Goal: Information Seeking & Learning: Learn about a topic

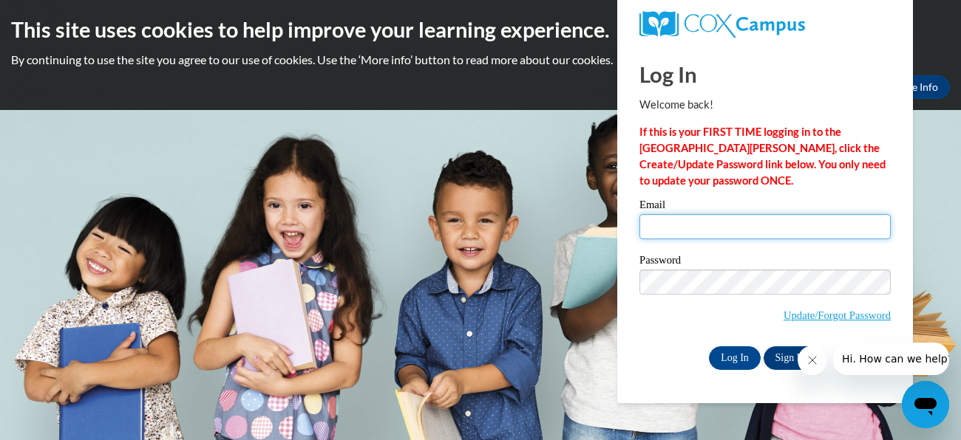
click at [668, 233] on input "Email" at bounding box center [764, 226] width 251 height 25
type input "[EMAIL_ADDRESS][DOMAIN_NAME]"
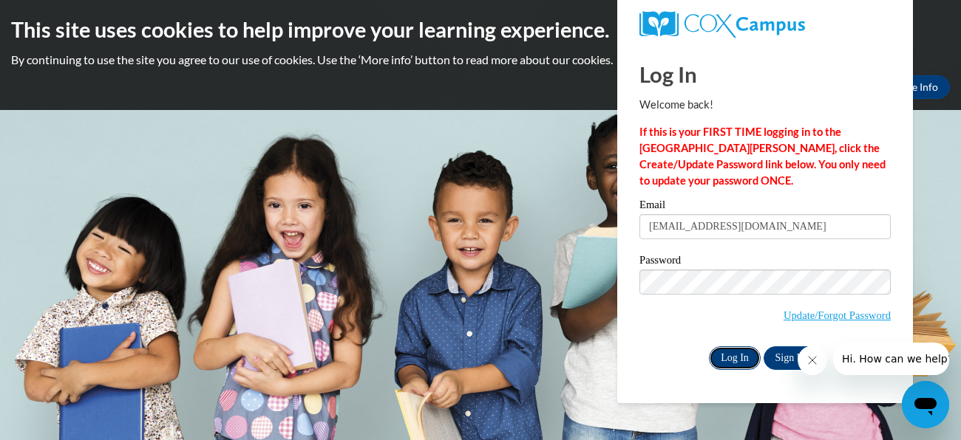
click at [744, 347] on input "Log In" at bounding box center [735, 359] width 52 height 24
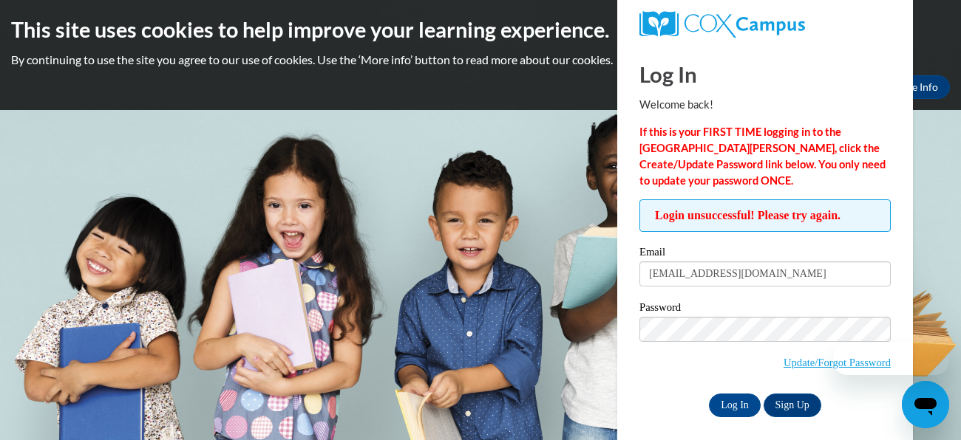
click at [744, 347] on span "Update/Forgot Password" at bounding box center [764, 347] width 251 height 61
click at [714, 406] on input "Log In" at bounding box center [735, 406] width 52 height 24
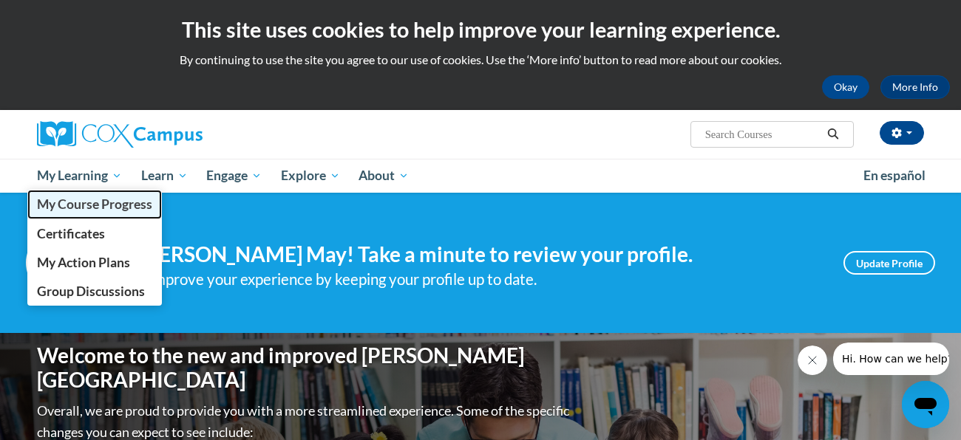
click at [83, 204] on span "My Course Progress" at bounding box center [94, 205] width 115 height 16
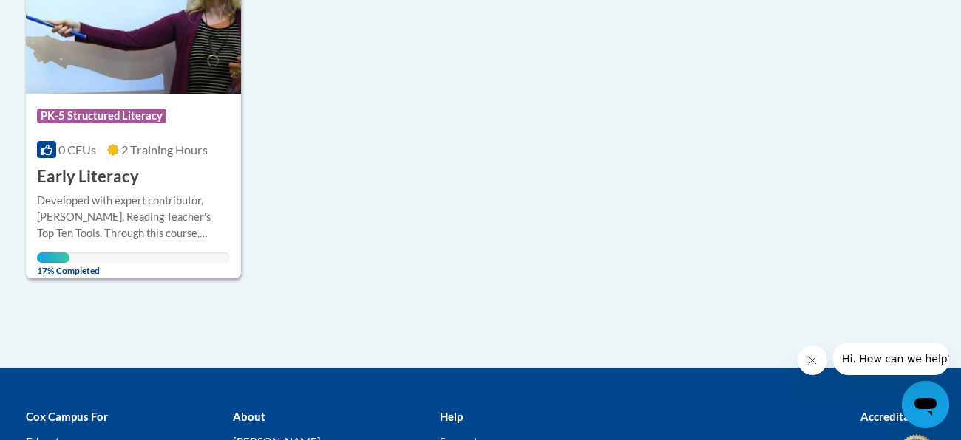
scroll to position [435, 0]
click at [205, 180] on div "Course Category: PK-5 Structured Literacy 0 CEUs 2 Training Hours COURSE Early …" at bounding box center [133, 142] width 215 height 95
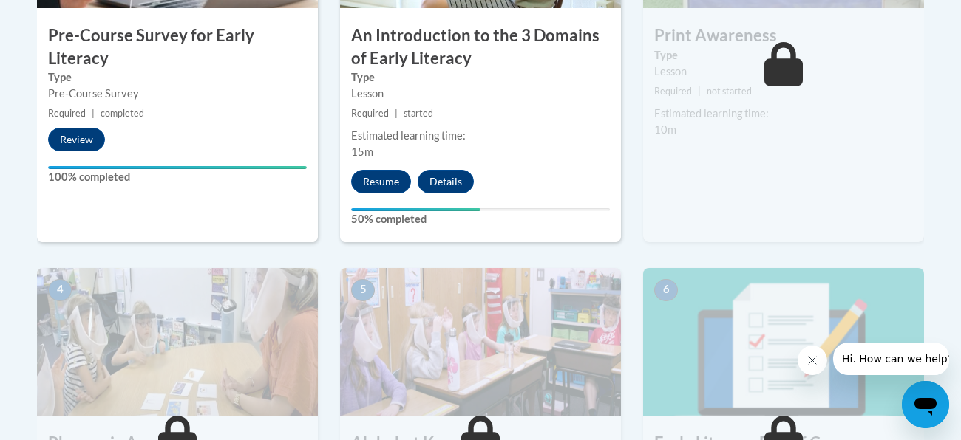
scroll to position [633, 0]
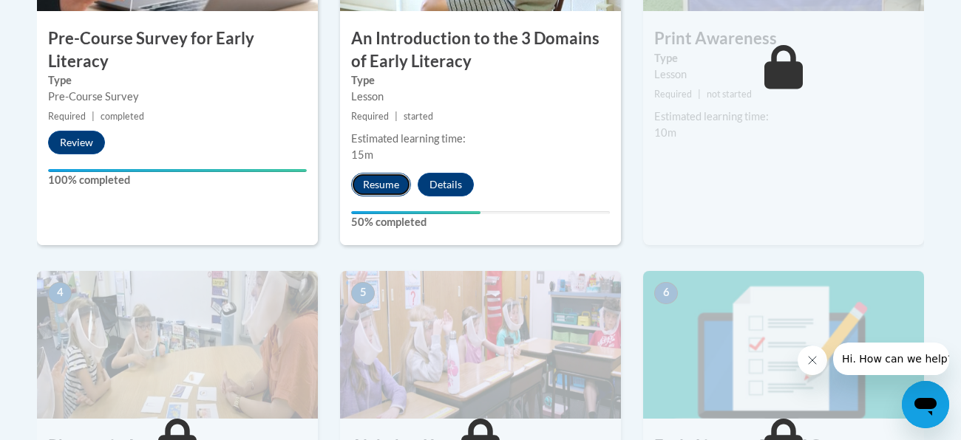
click at [358, 186] on button "Resume" at bounding box center [381, 185] width 60 height 24
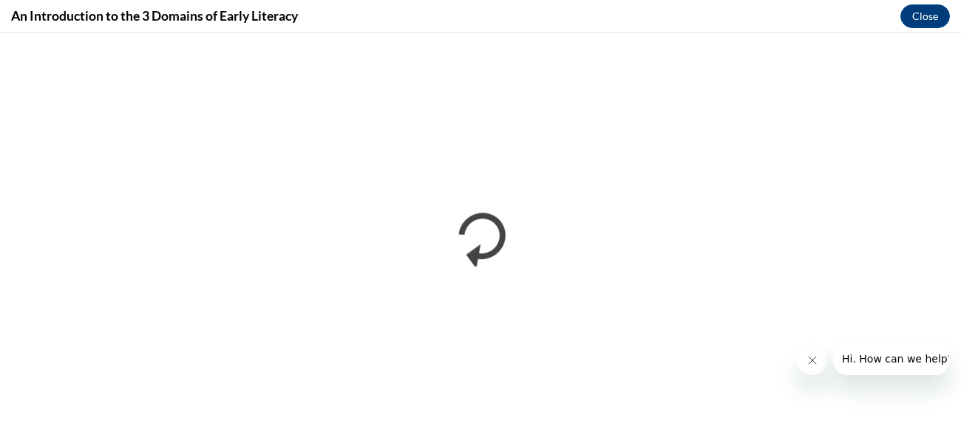
scroll to position [0, 0]
click at [813, 357] on icon "Close message from company" at bounding box center [812, 361] width 12 height 12
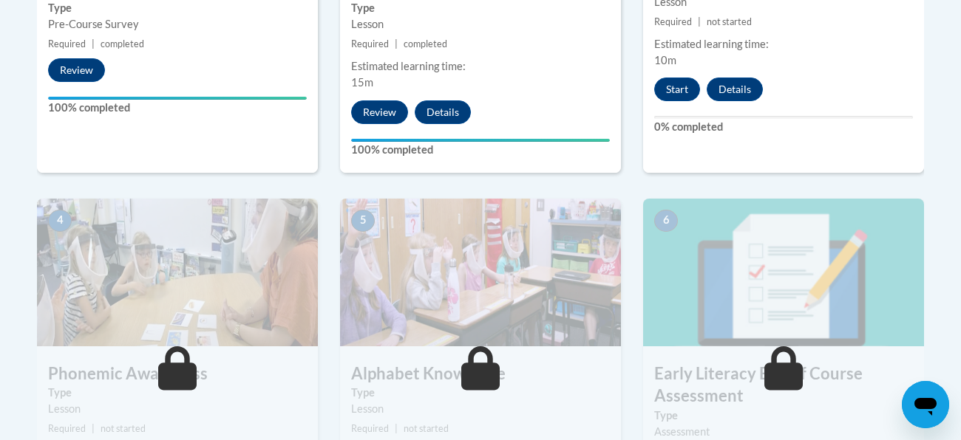
scroll to position [701, 0]
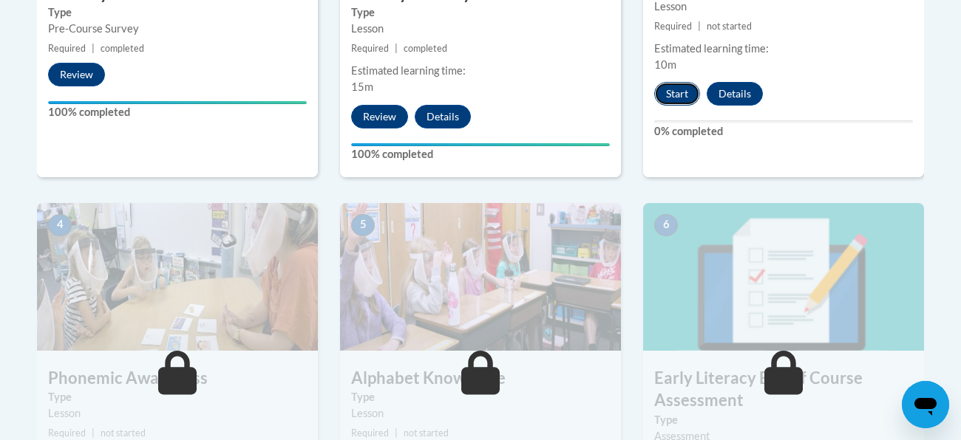
click at [687, 96] on button "Start" at bounding box center [677, 94] width 46 height 24
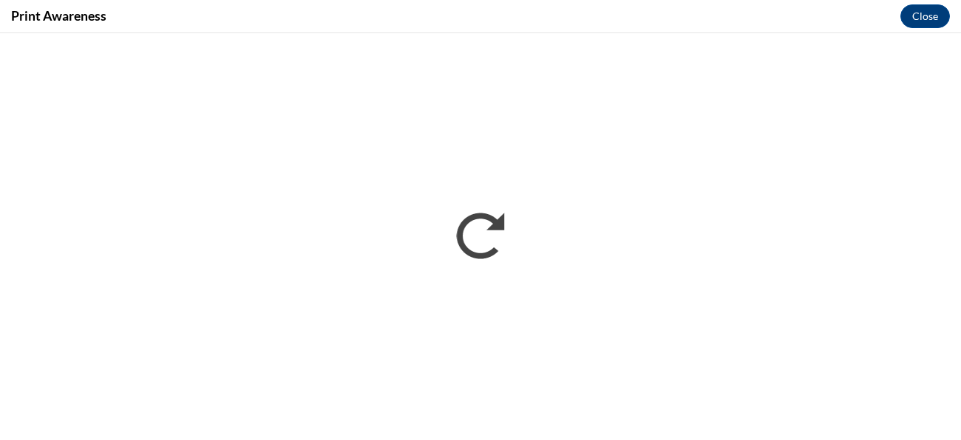
scroll to position [0, 0]
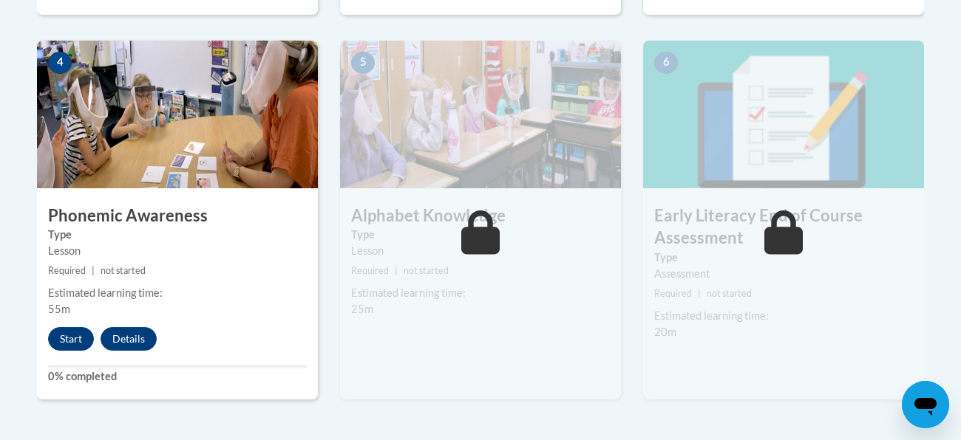
scroll to position [867, 0]
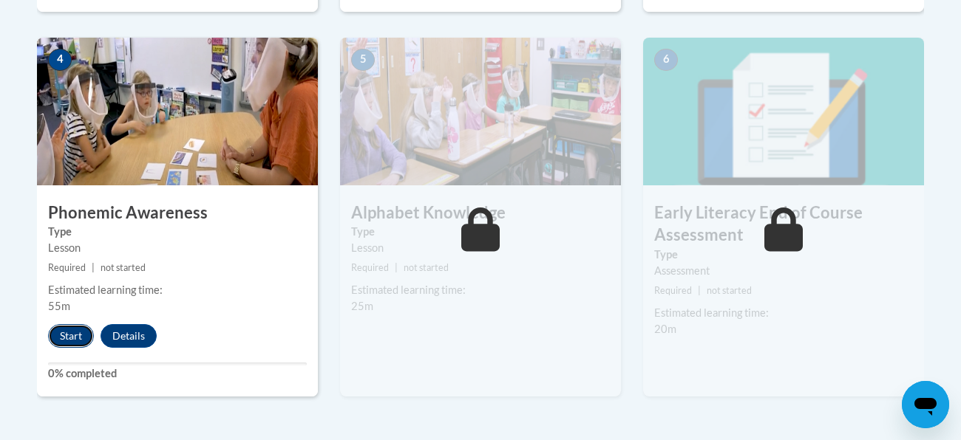
click at [56, 340] on button "Start" at bounding box center [71, 336] width 46 height 24
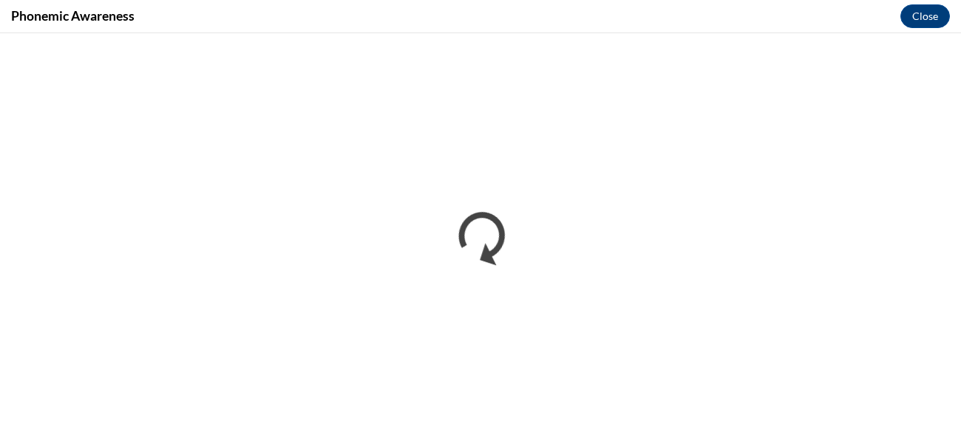
scroll to position [0, 0]
